Goal: Information Seeking & Learning: Check status

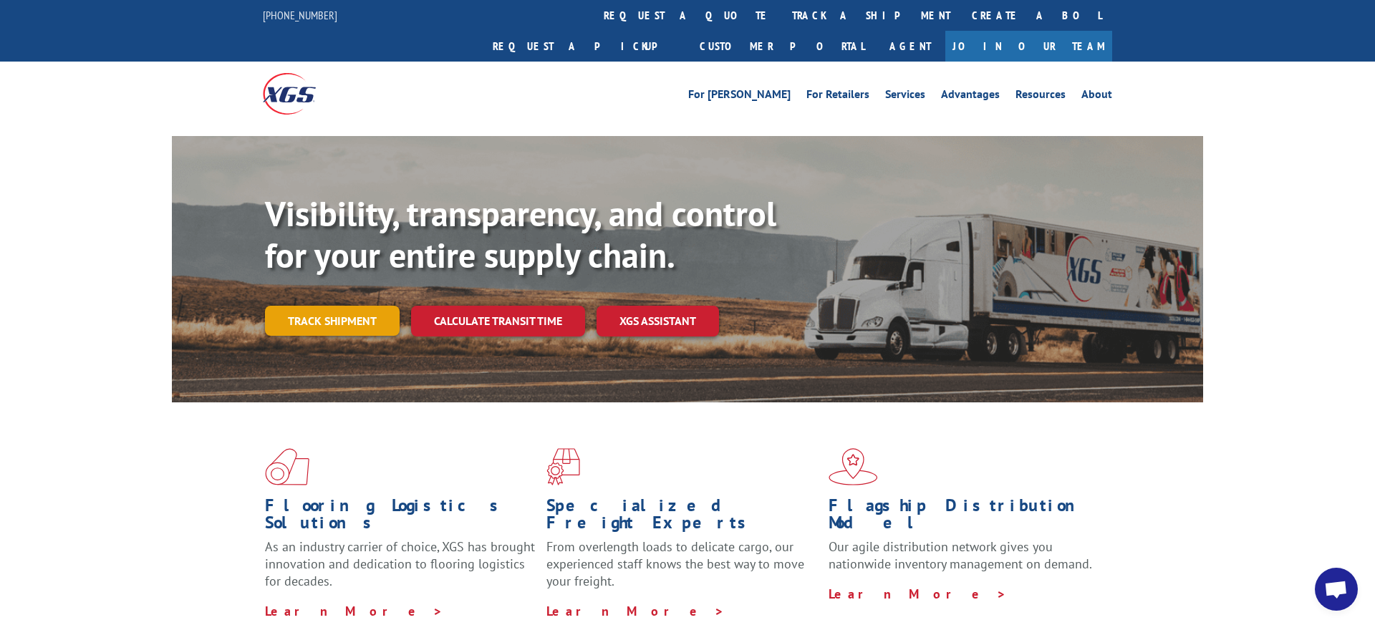
click at [363, 306] on link "Track shipment" at bounding box center [332, 321] width 135 height 30
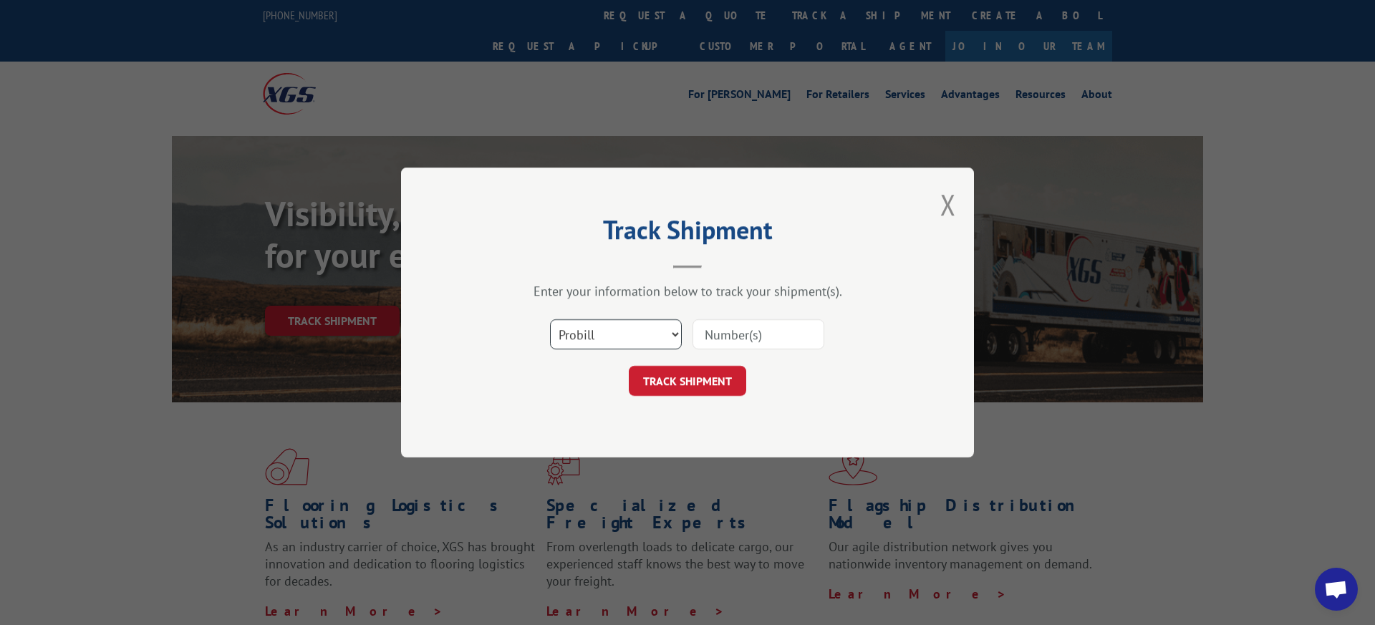
click at [652, 328] on select "Select category... Probill BOL PO" at bounding box center [616, 334] width 132 height 30
click at [640, 337] on select "Select category... Probill BOL PO" at bounding box center [616, 334] width 132 height 30
select select "bol"
click at [550, 319] on select "Select category... Probill BOL PO" at bounding box center [616, 334] width 132 height 30
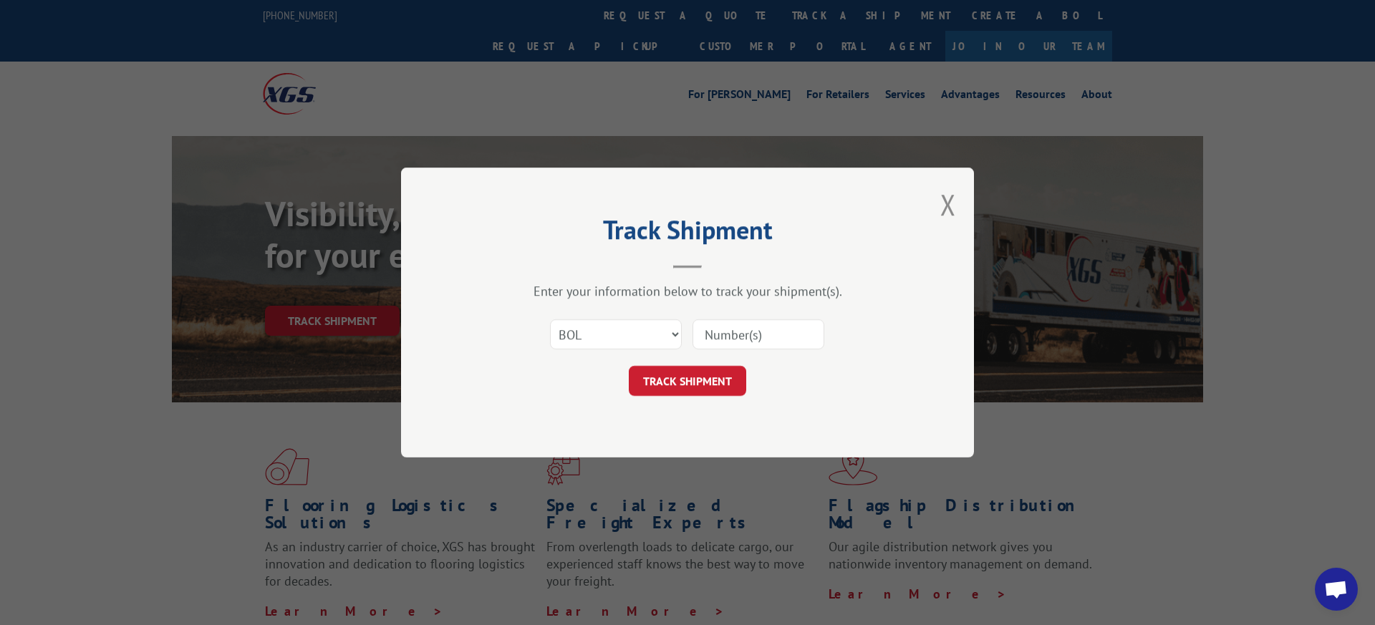
click at [728, 337] on input at bounding box center [758, 334] width 132 height 30
paste input "363428"
type input "363428"
click at [709, 380] on button "TRACK SHIPMENT" at bounding box center [687, 381] width 117 height 30
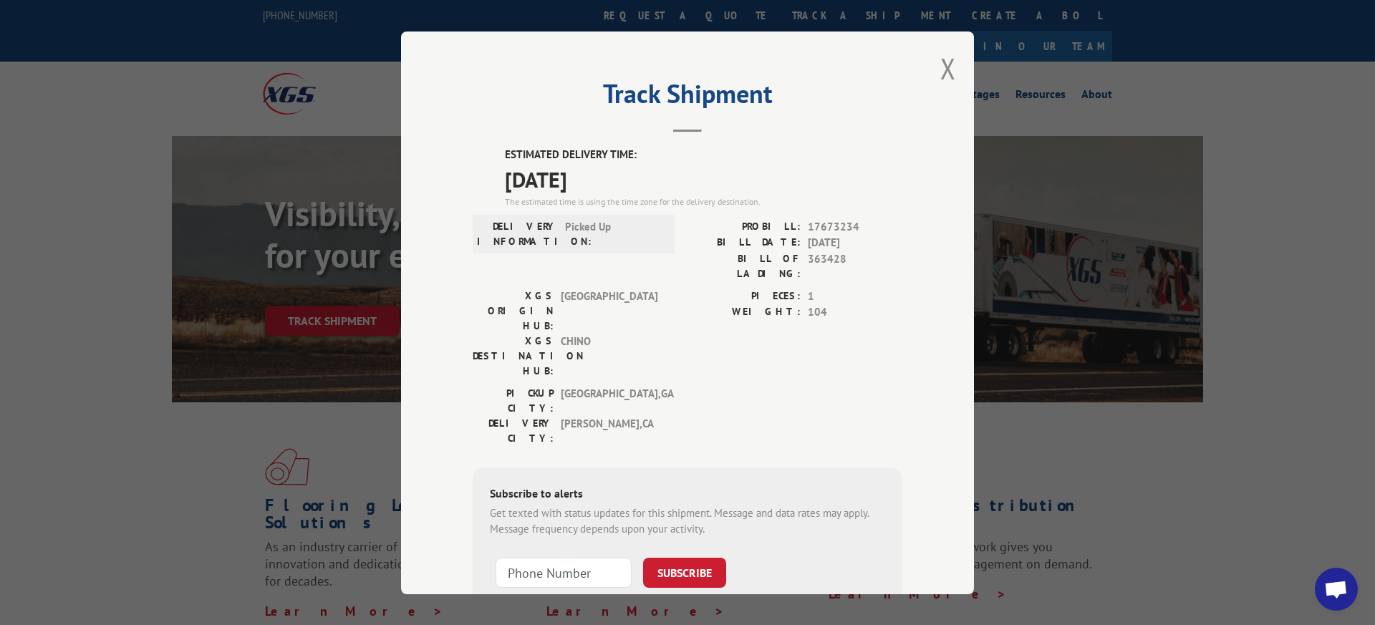
click at [560, 178] on span "[DATE]" at bounding box center [703, 179] width 397 height 32
click at [948, 70] on button "Close modal" at bounding box center [948, 68] width 16 height 38
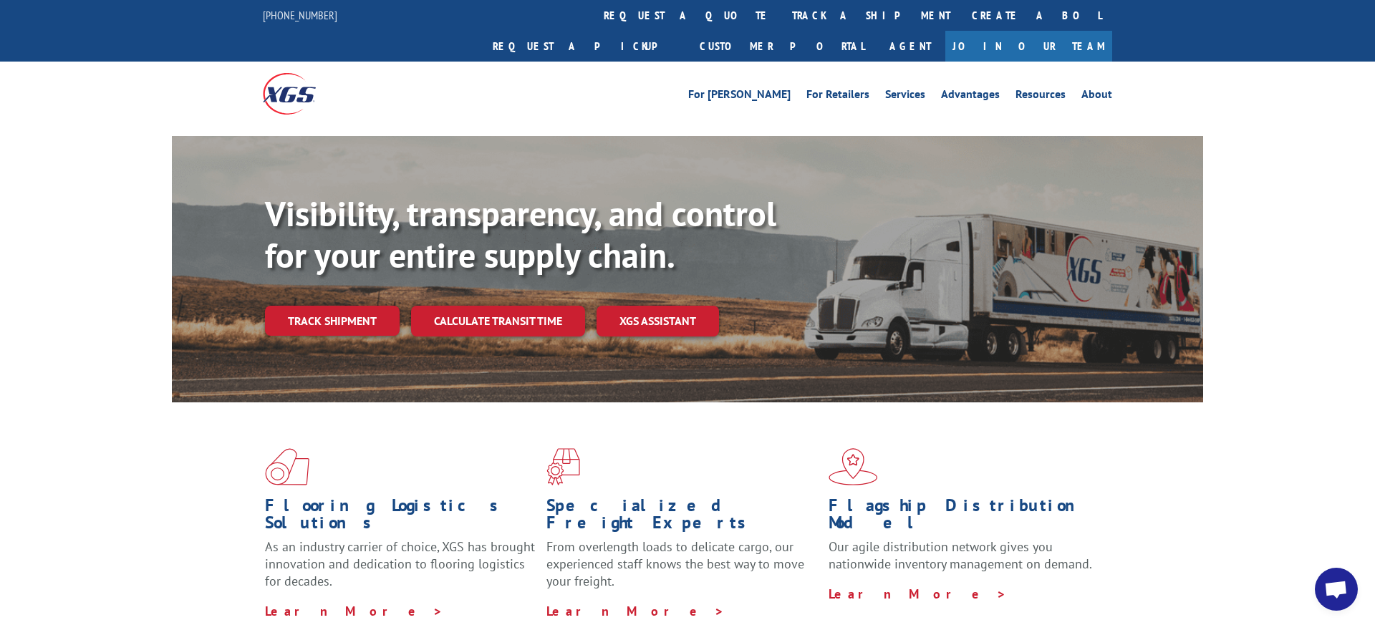
click at [100, 312] on div "Visibility, transparency, and control for your entire supply chain. Track shipm…" at bounding box center [687, 283] width 1375 height 294
click at [280, 306] on link "Track shipment" at bounding box center [332, 321] width 135 height 30
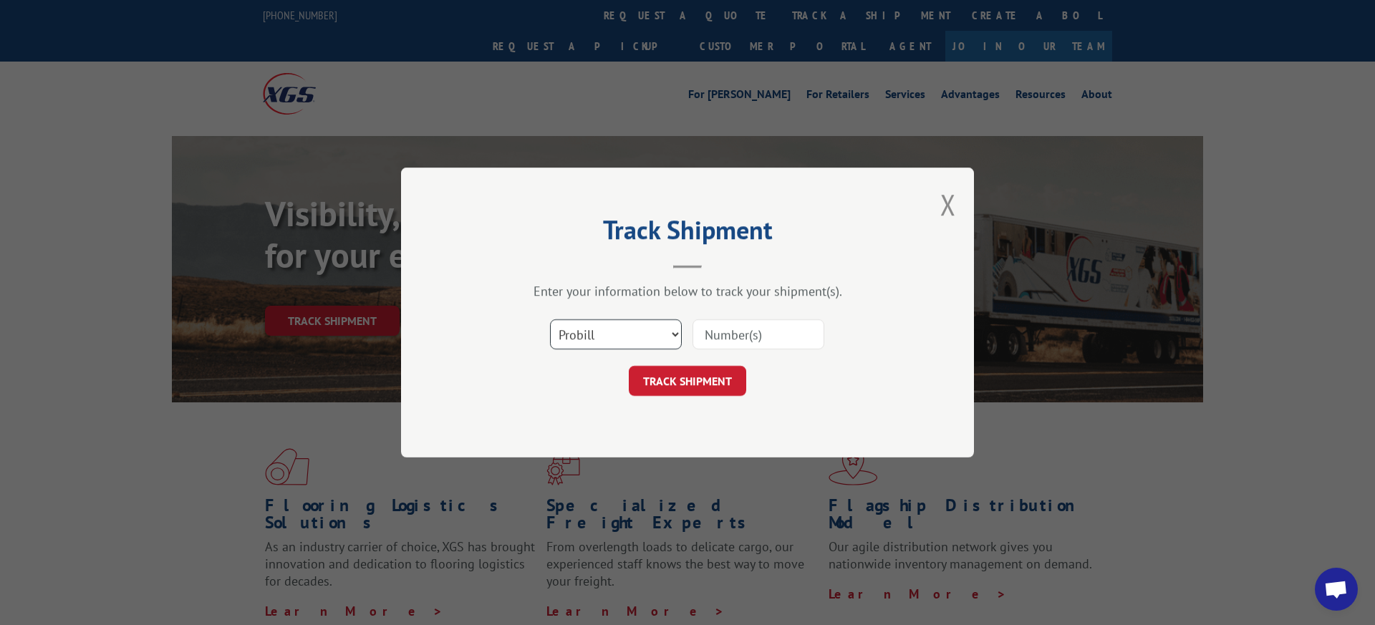
click at [639, 335] on select "Select category... Probill BOL PO" at bounding box center [616, 334] width 132 height 30
select select "bol"
click at [550, 319] on select "Select category... Probill BOL PO" at bounding box center [616, 334] width 132 height 30
click at [711, 331] on input at bounding box center [758, 334] width 132 height 30
paste input "363428"
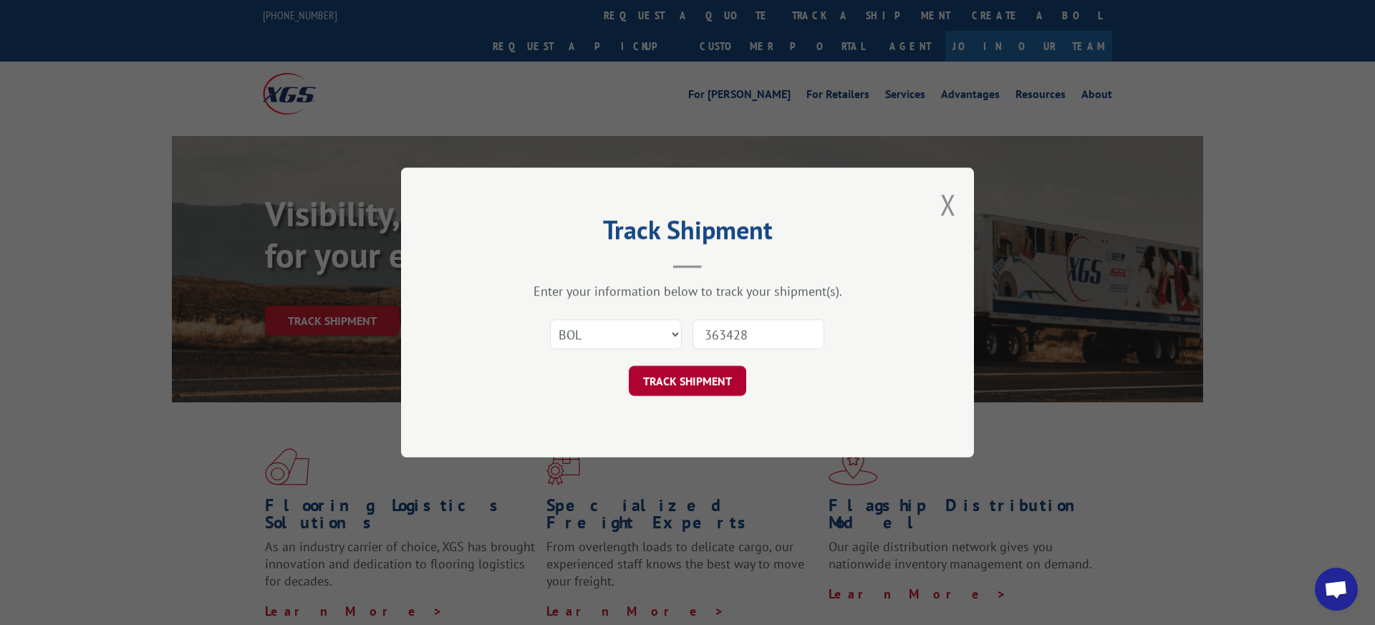
type input "363428"
click at [696, 374] on button "TRACK SHIPMENT" at bounding box center [687, 381] width 117 height 30
